Goal: Task Accomplishment & Management: Manage account settings

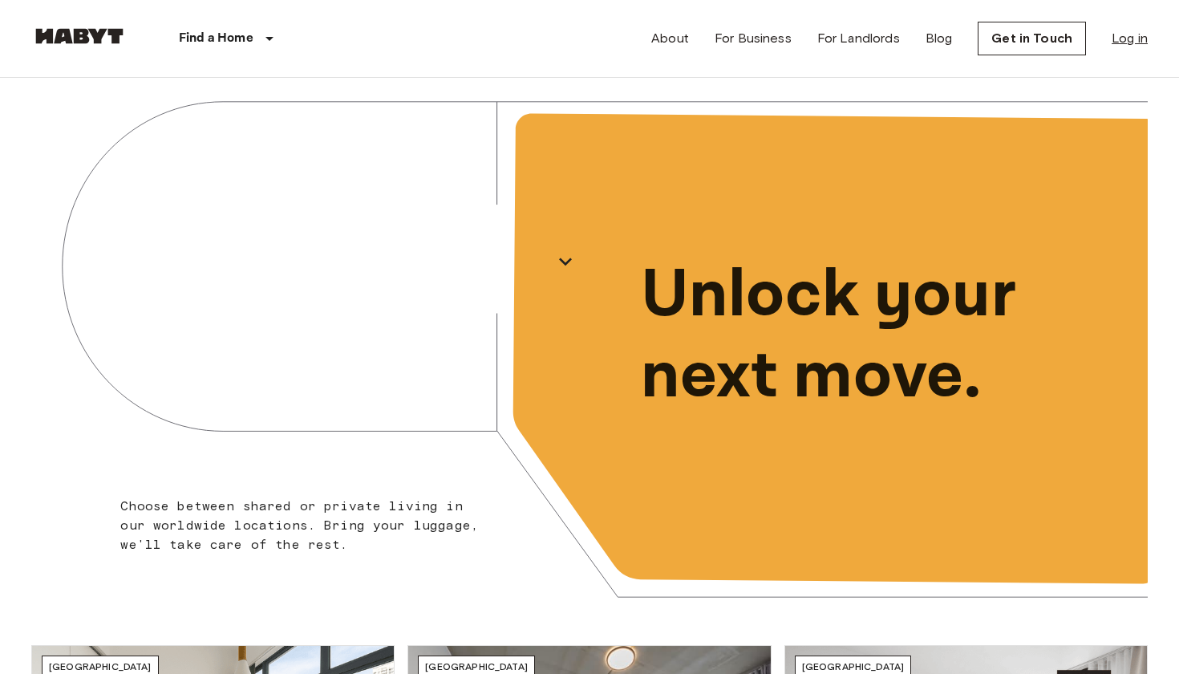
click at [1117, 32] on link "Log in" at bounding box center [1130, 38] width 36 height 19
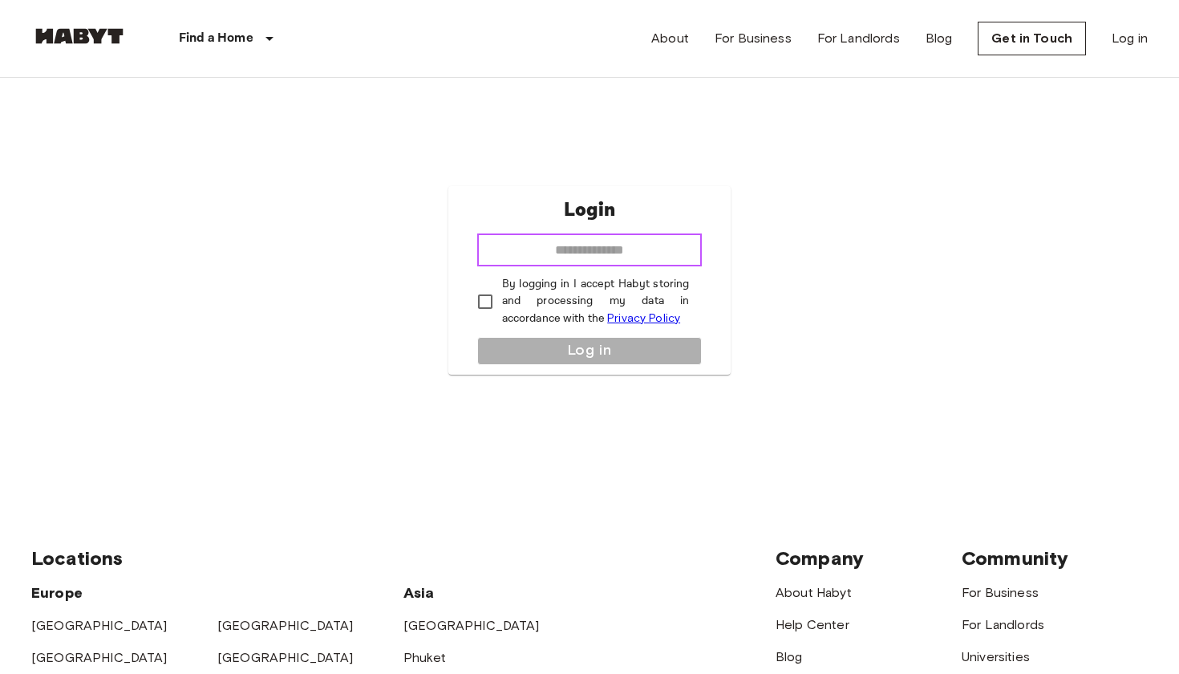
type input "**********"
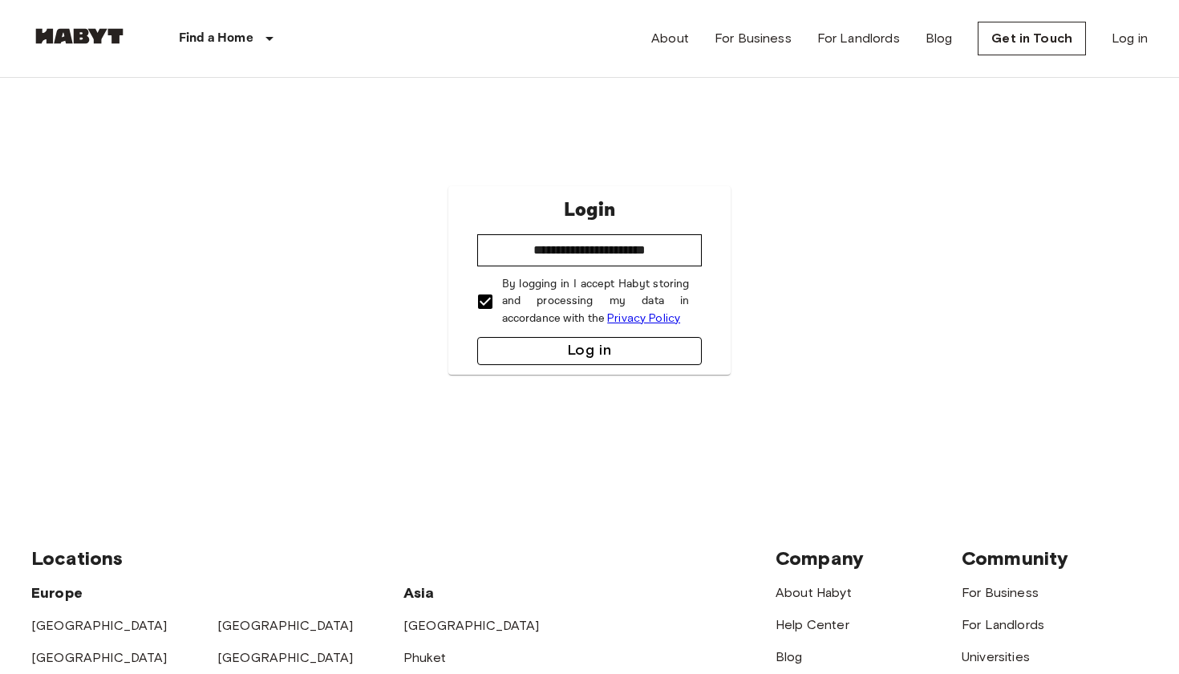
click at [582, 352] on button "Log in" at bounding box center [589, 351] width 225 height 28
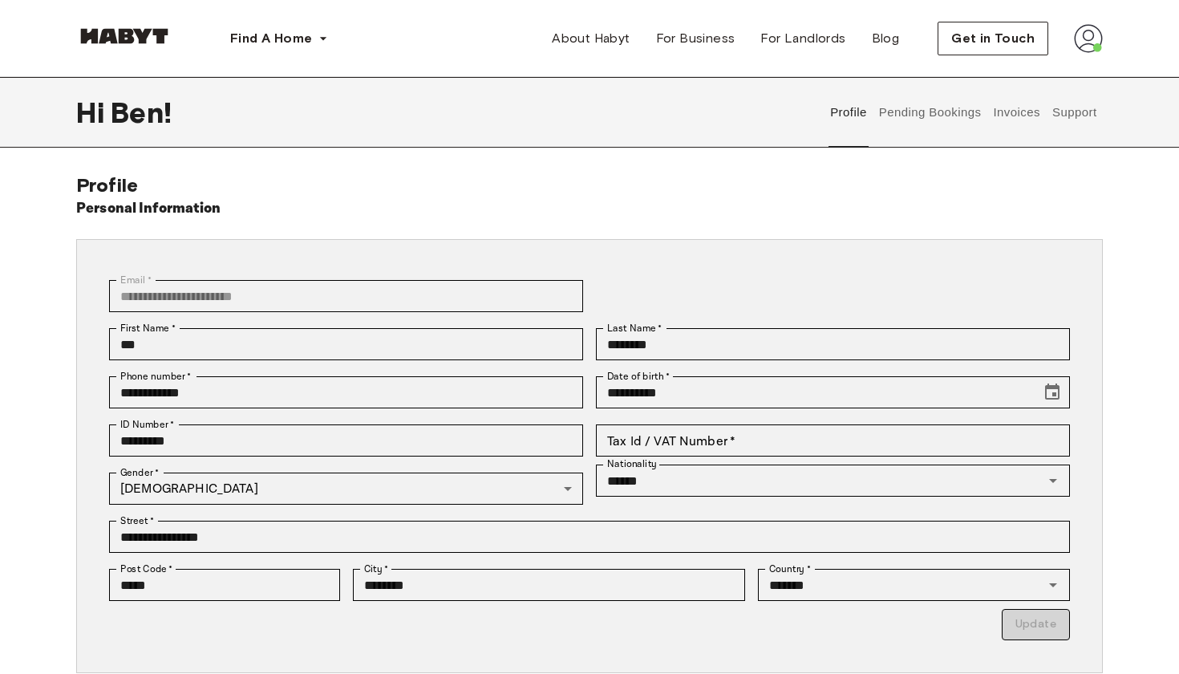
click at [1094, 41] on img at bounding box center [1088, 38] width 29 height 29
click at [1040, 67] on span "Profile" at bounding box center [1040, 75] width 40 height 19
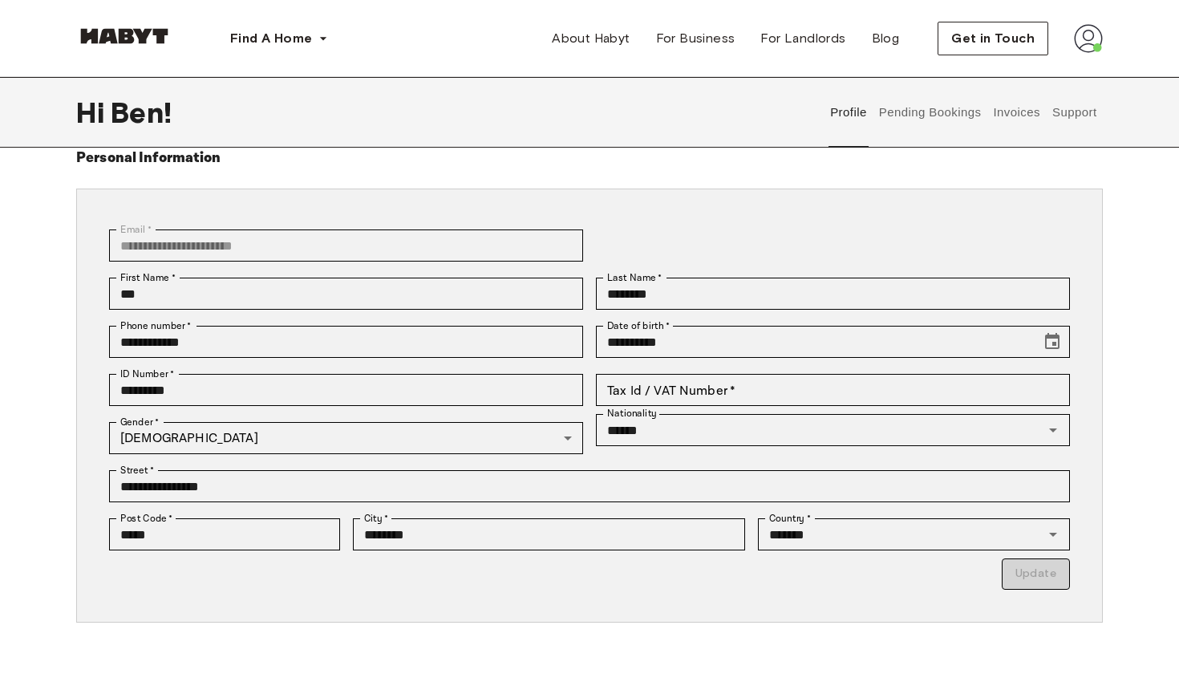
scroll to position [50, 0]
click at [903, 116] on button "Pending Bookings" at bounding box center [930, 112] width 107 height 71
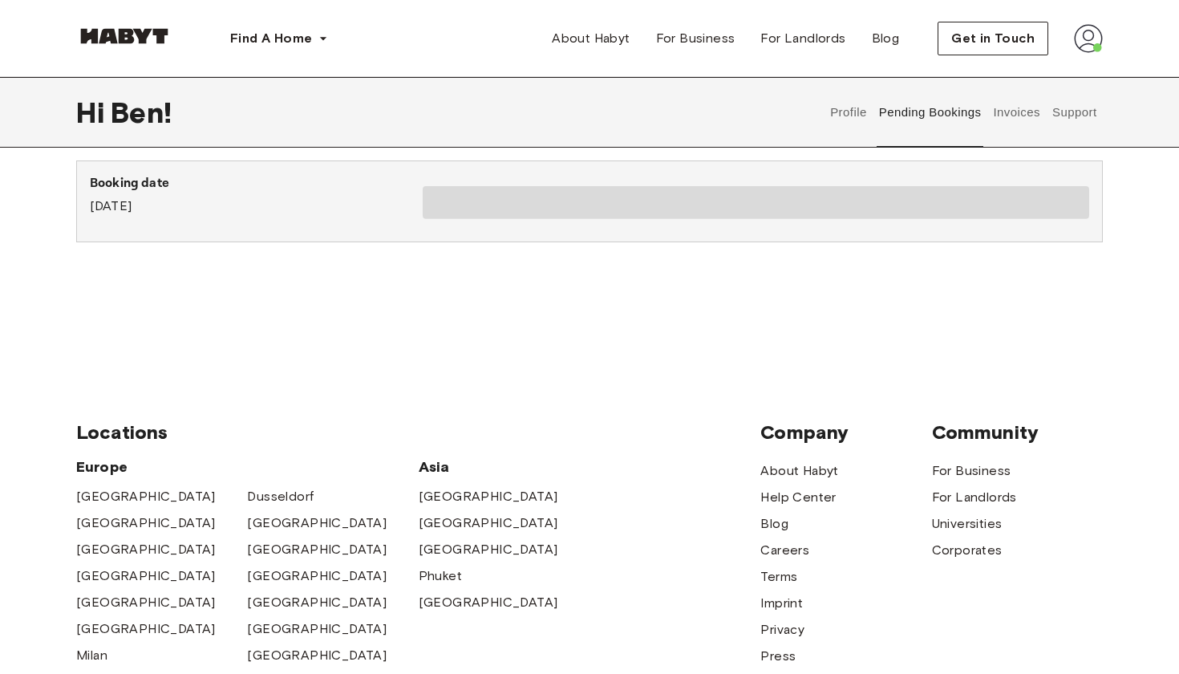
click at [1017, 124] on button "Invoices" at bounding box center [1017, 112] width 51 height 71
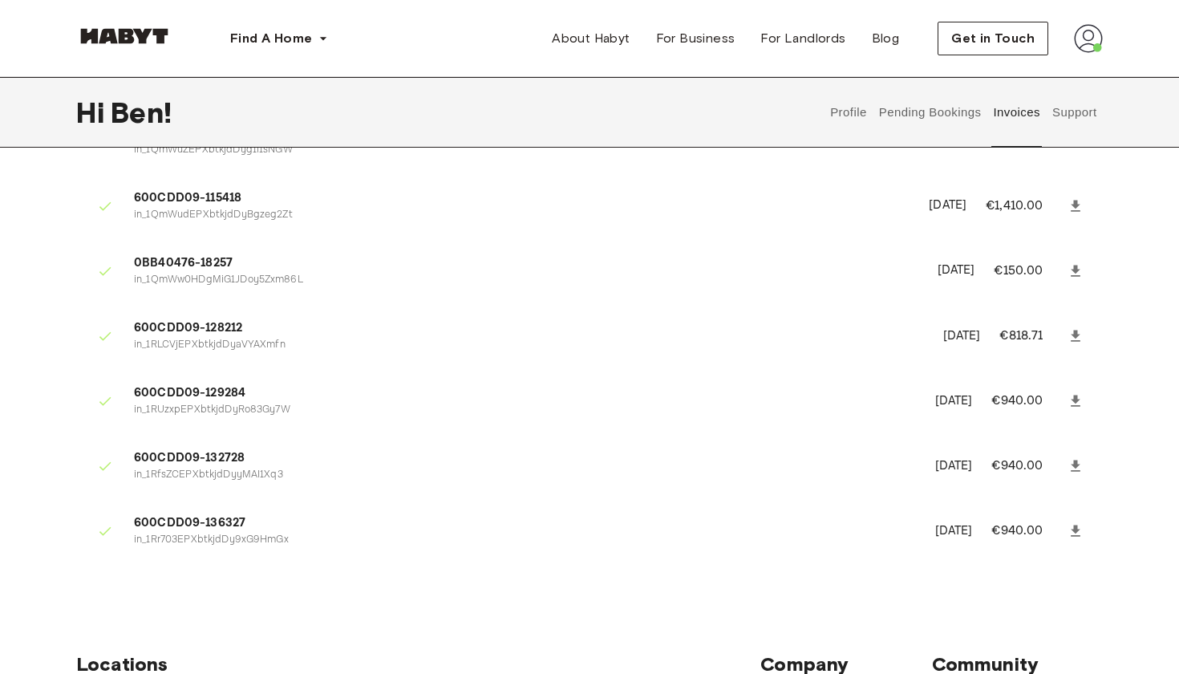
scroll to position [115, 0]
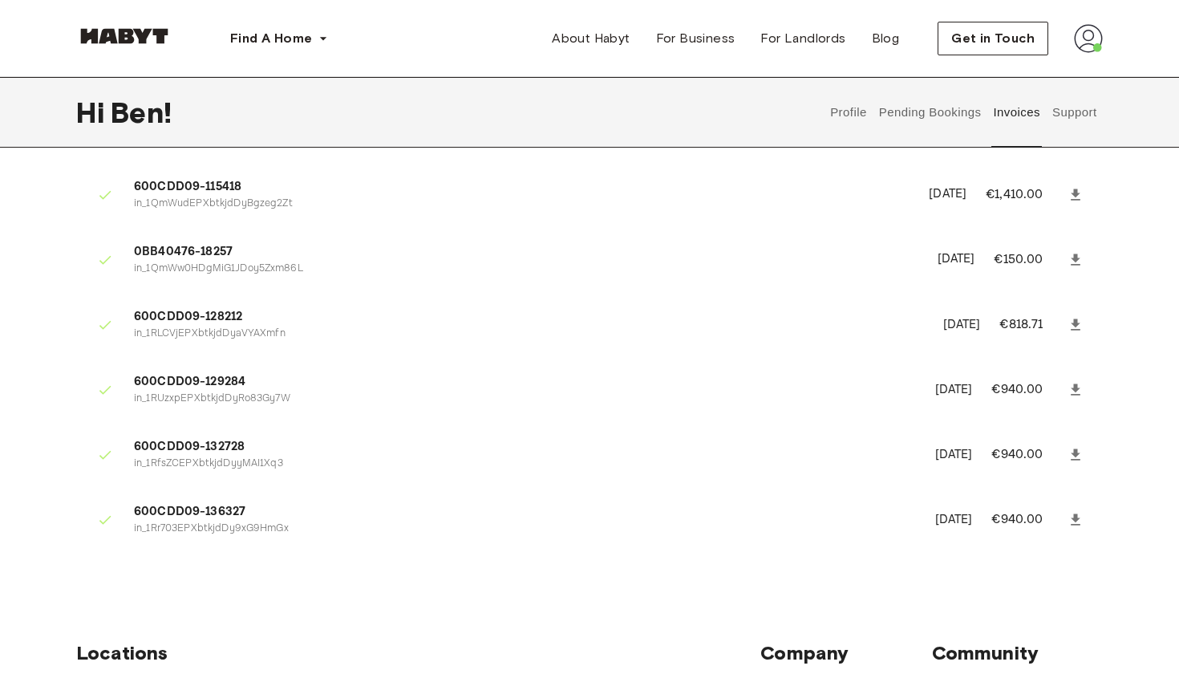
click at [927, 116] on button "Pending Bookings" at bounding box center [930, 112] width 107 height 71
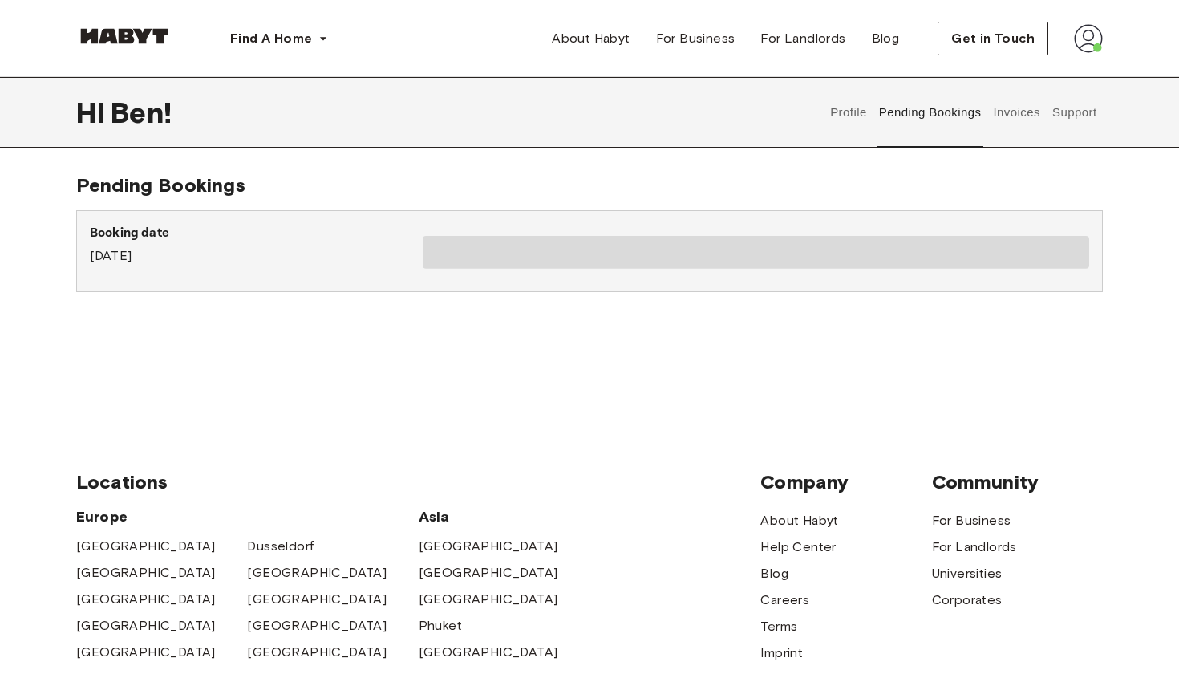
click at [184, 238] on p "Booking date" at bounding box center [256, 233] width 333 height 19
click at [842, 117] on button "Profile" at bounding box center [849, 112] width 41 height 71
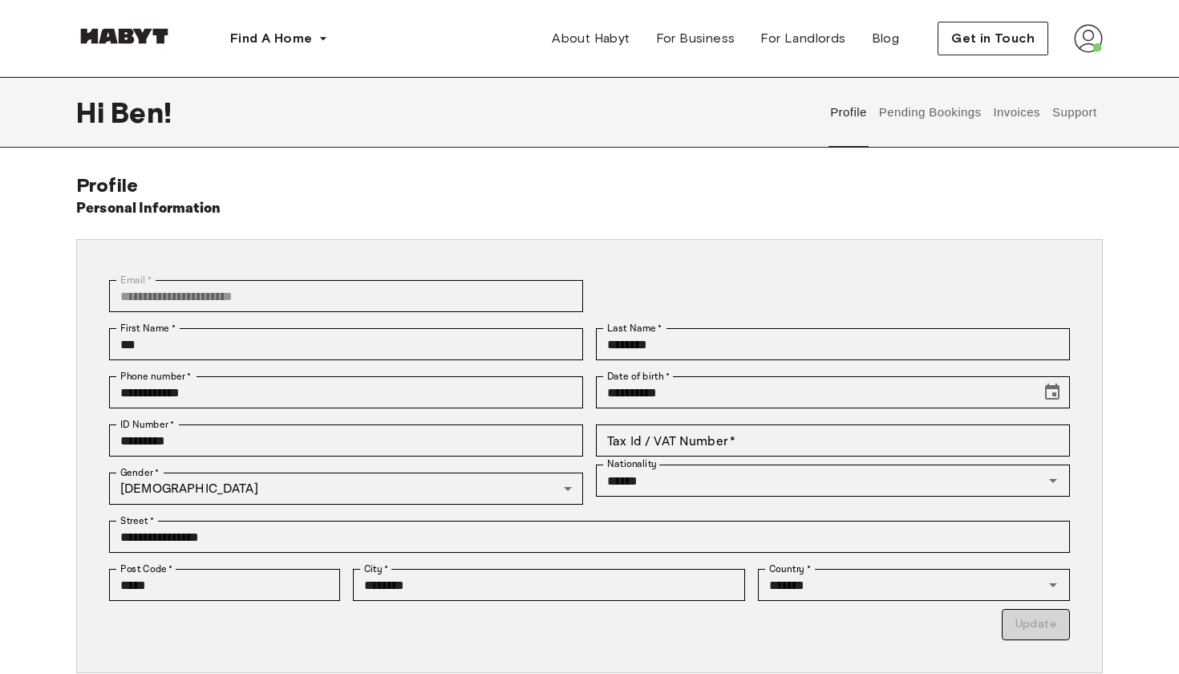
click at [911, 108] on button "Pending Bookings" at bounding box center [930, 112] width 107 height 71
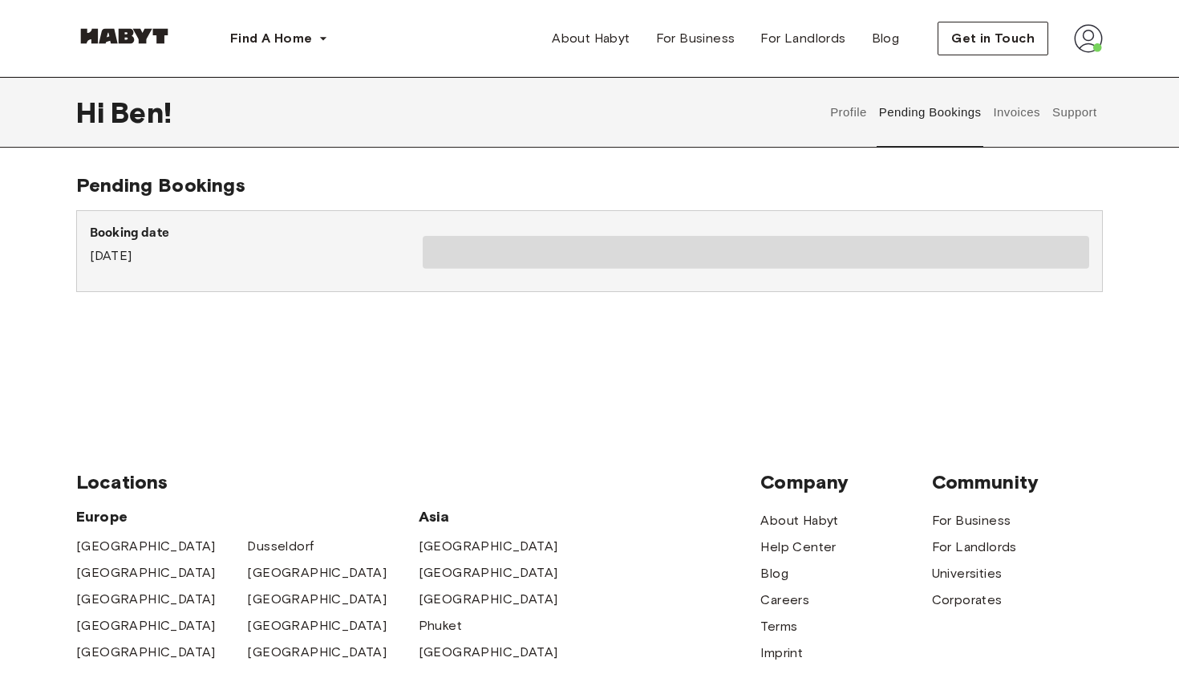
click at [1075, 114] on button "Support" at bounding box center [1074, 112] width 49 height 71
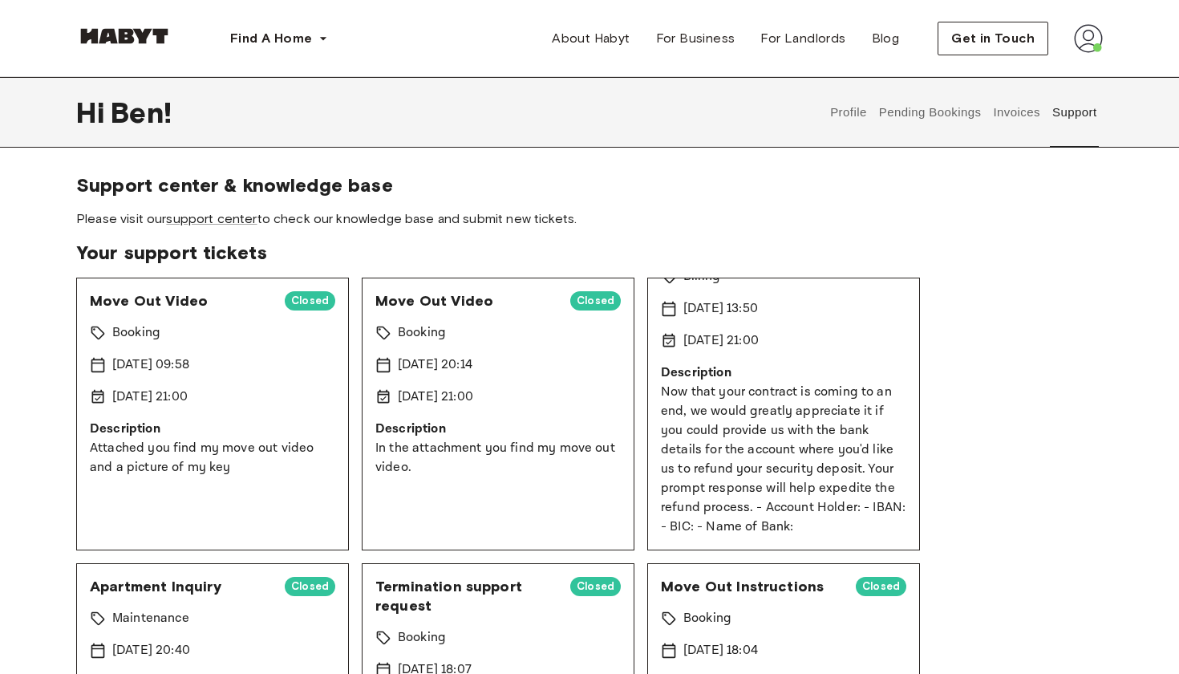
click at [1096, 44] on img at bounding box center [1088, 38] width 29 height 29
click at [1049, 103] on span "Log out" at bounding box center [1044, 107] width 48 height 19
